Goal: Task Accomplishment & Management: Manage account settings

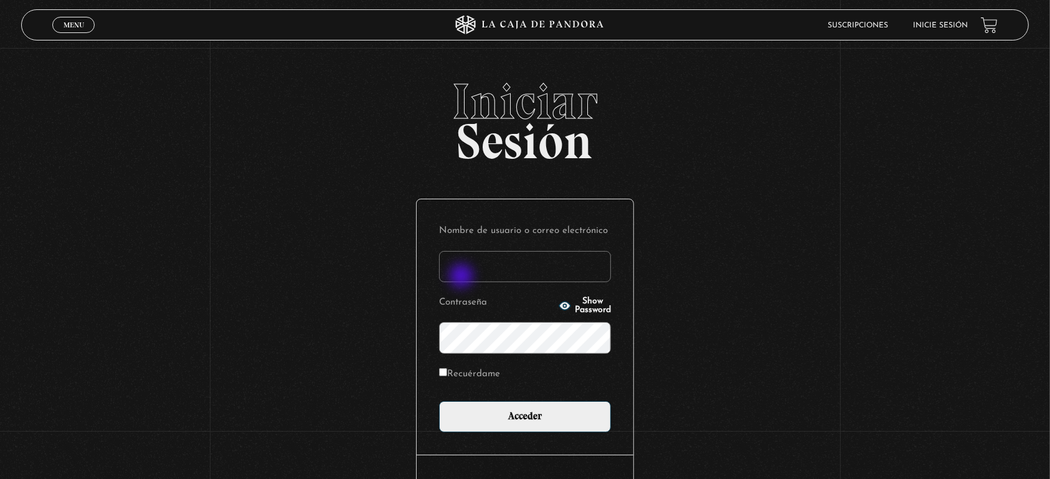
click at [463, 277] on input "Nombre de usuario o correo electrónico" at bounding box center [525, 266] width 172 height 31
type input "[EMAIL_ADDRESS][DOMAIN_NAME]"
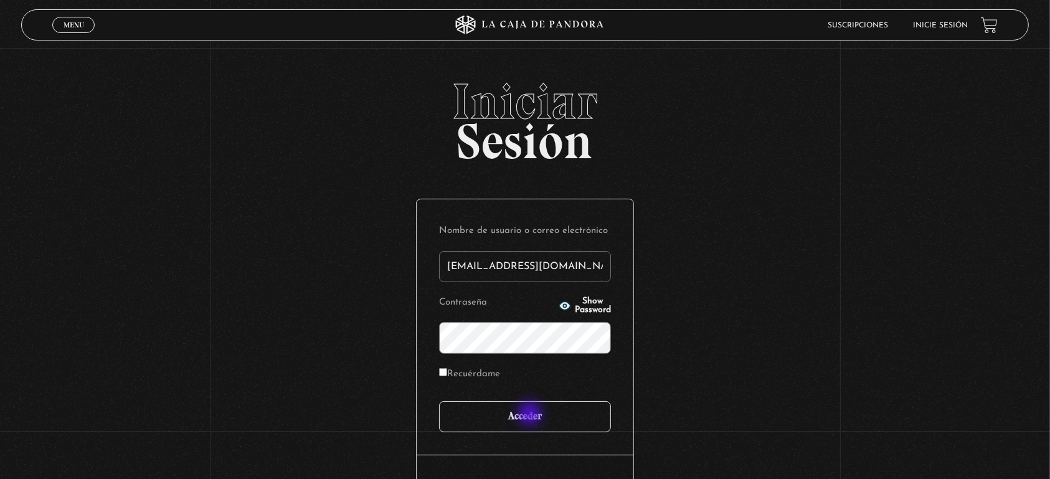
click at [531, 415] on input "Acceder" at bounding box center [525, 416] width 172 height 31
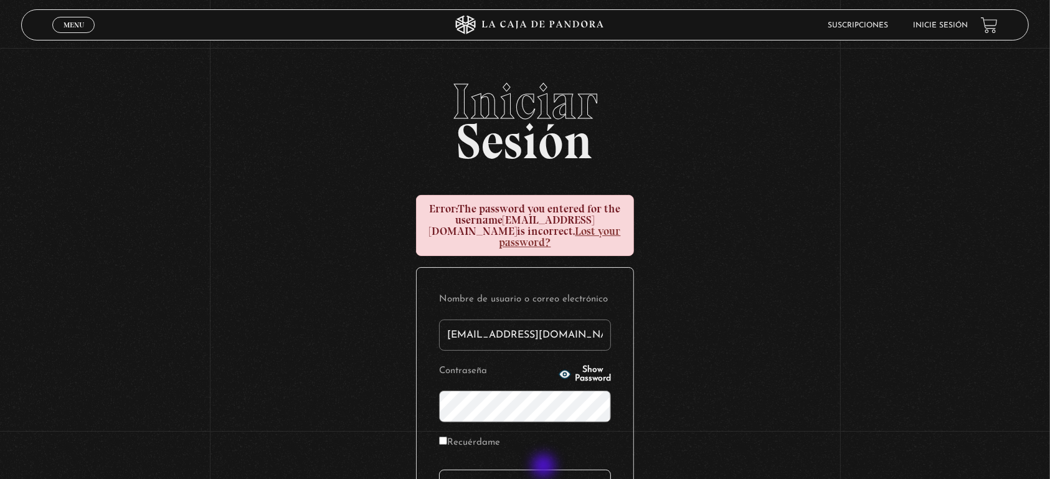
click at [545, 470] on input "Acceder" at bounding box center [525, 485] width 172 height 31
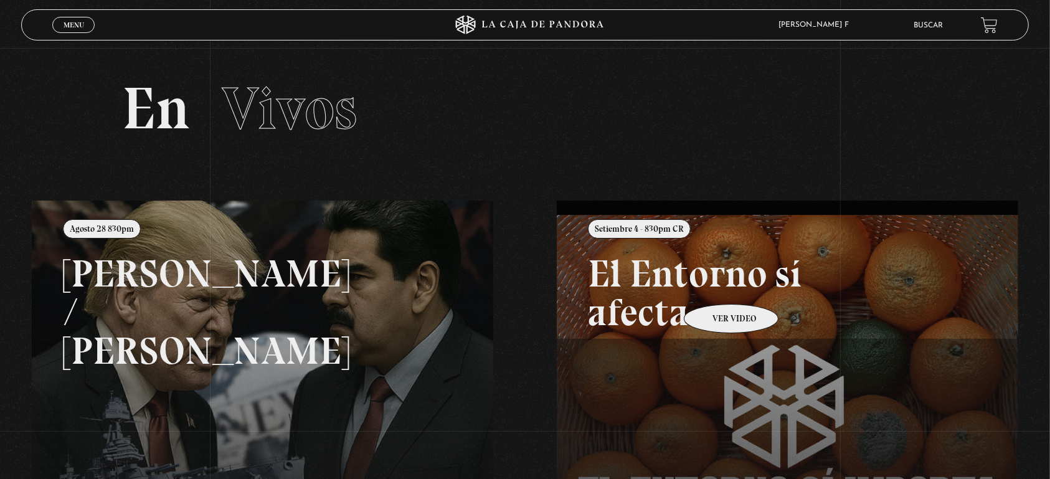
scroll to position [131, 0]
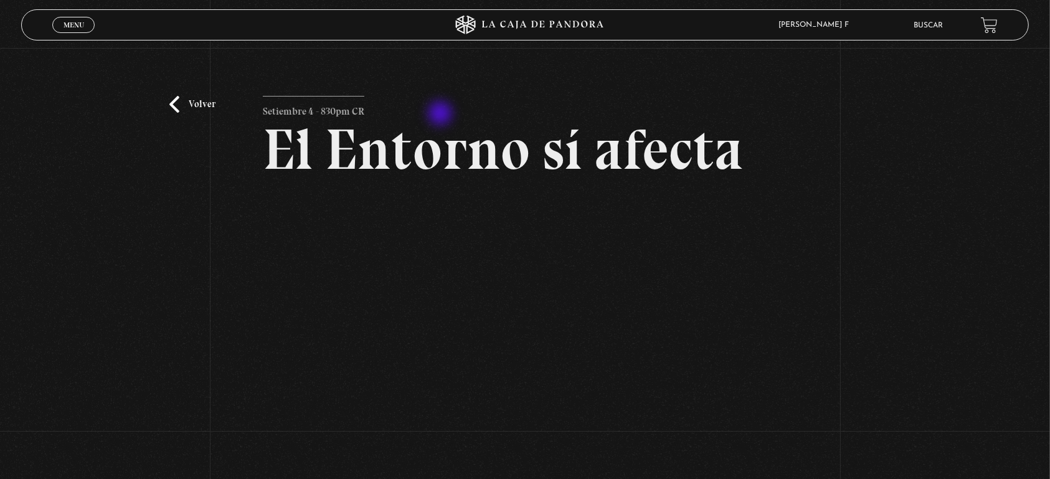
scroll to position [131, 0]
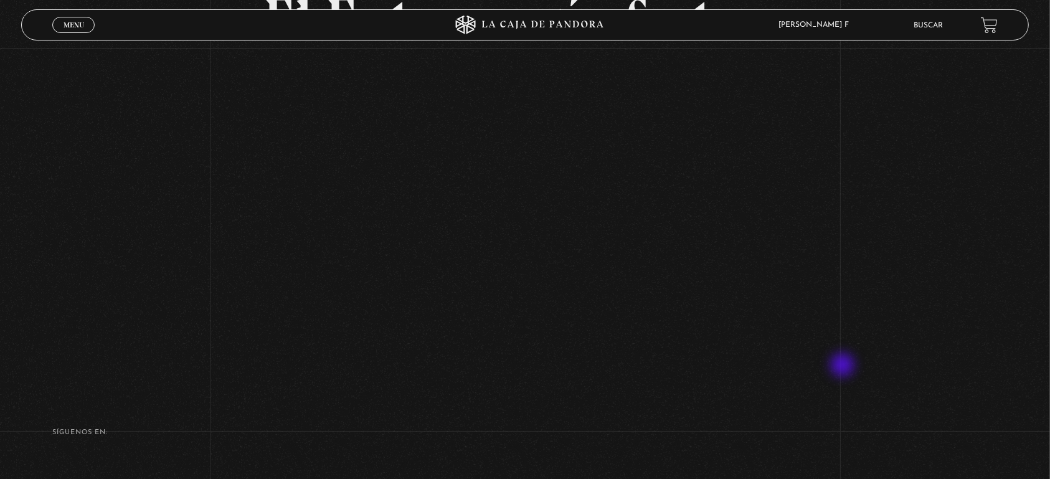
click at [844, 366] on div "Volver Setiembre 4 - 830pm CR El Entorno sí afecta" at bounding box center [525, 151] width 1050 height 468
